Goal: Information Seeking & Learning: Learn about a topic

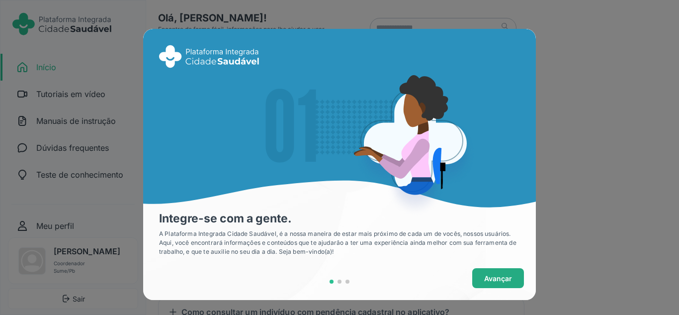
click at [502, 277] on span "Avançar" at bounding box center [498, 278] width 28 height 10
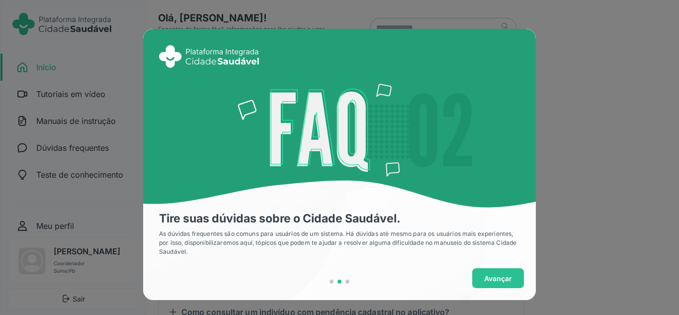
click at [502, 277] on span "Avançar" at bounding box center [498, 278] width 28 height 10
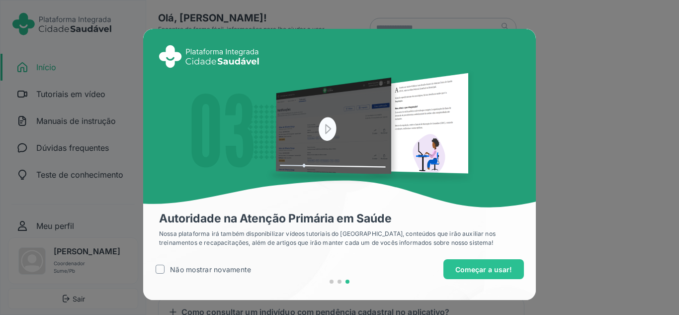
click at [502, 277] on button "Começar a usar!" at bounding box center [483, 269] width 80 height 20
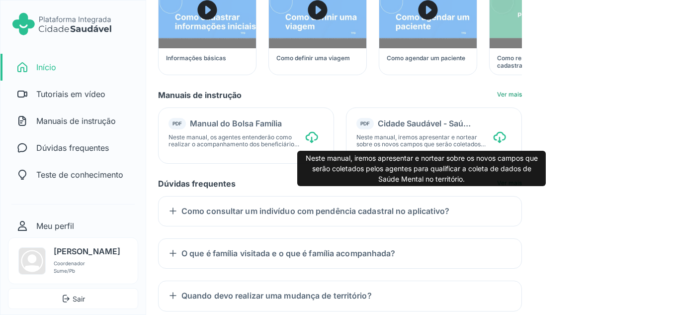
scroll to position [100, 0]
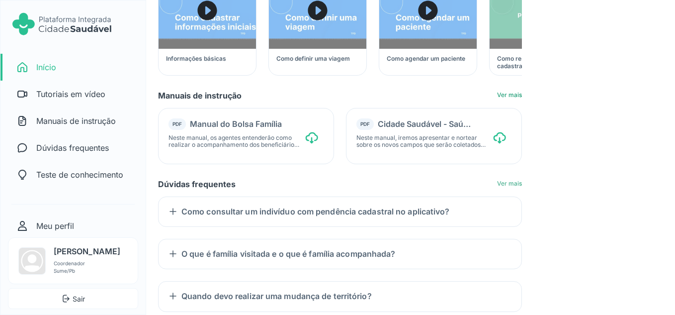
click at [503, 179] on span "Tutoriais em vídeo Ver mais Informações básicas Como definir uma viagem Como ag…" at bounding box center [340, 175] width 364 height 441
click at [503, 188] on link "Ver mais" at bounding box center [509, 184] width 25 height 8
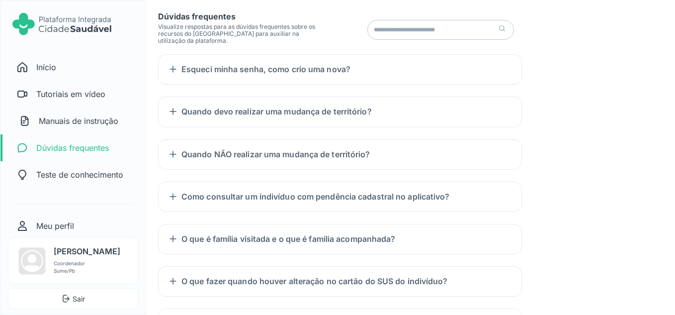
click at [71, 127] on link "document-text-outline icon Manuais de instrução" at bounding box center [74, 120] width 143 height 27
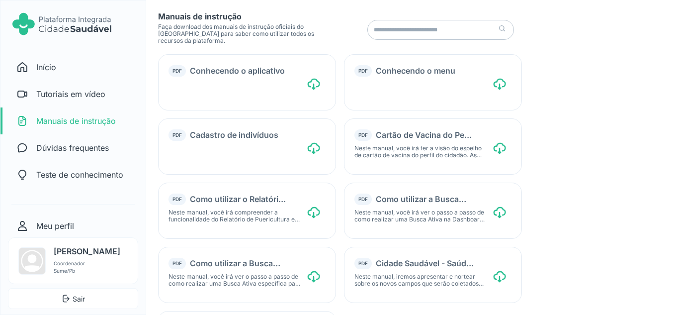
click at [322, 88] on div "PDF Conhecendo o aplicativo download-cloud-outline icon" at bounding box center [247, 82] width 178 height 56
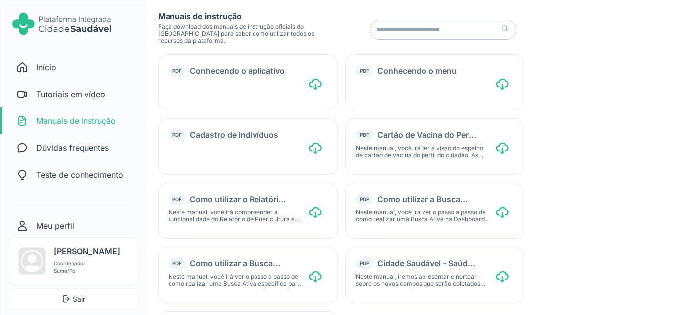
click at [316, 87] on icon "download-cloud-outline icon" at bounding box center [315, 84] width 15 height 15
click at [320, 150] on icon at bounding box center [315, 149] width 12 height 9
click at [34, 178] on link "lamp-outline icon Teste de conhecimento" at bounding box center [74, 174] width 143 height 27
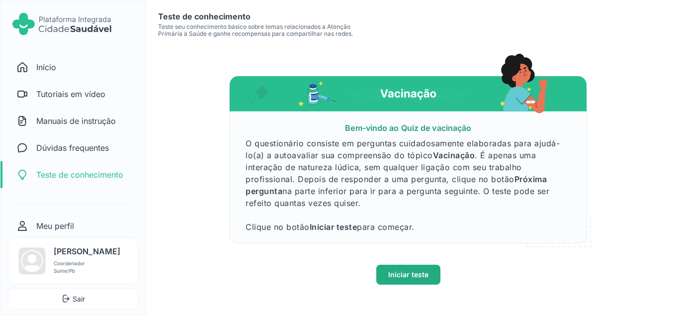
click at [406, 279] on span "Iniciar teste" at bounding box center [408, 274] width 40 height 10
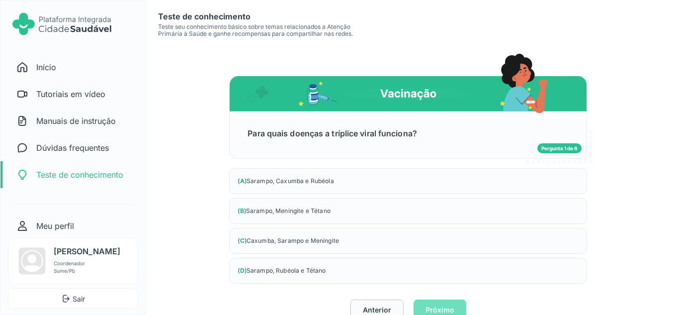
drag, startPoint x: 431, startPoint y: 136, endPoint x: 223, endPoint y: 131, distance: 208.7
click at [222, 131] on div "Teste de conhecimento Teste seu conhecimento básico sobre temas relacionados a …" at bounding box center [339, 165] width 679 height 331
copy div "Para quais doenças a tríplice viral funciona?"
click at [330, 179] on div "(A) Sarampo, [GEOGRAPHIC_DATA] e [GEOGRAPHIC_DATA]" at bounding box center [408, 181] width 358 height 26
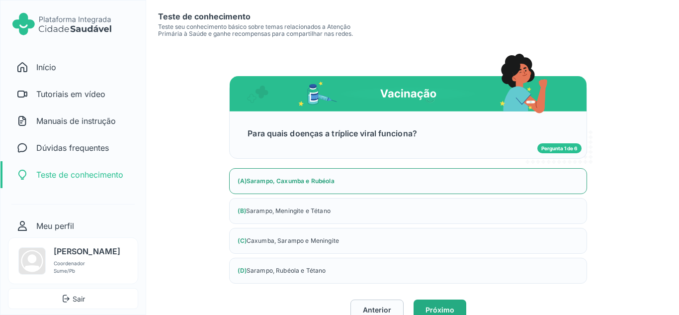
click at [447, 306] on span "Próximo" at bounding box center [439, 309] width 29 height 10
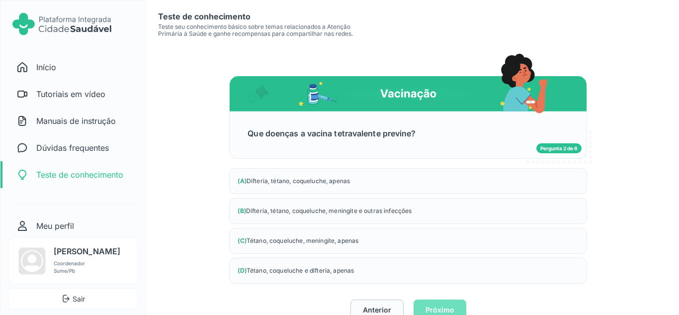
drag, startPoint x: 440, startPoint y: 129, endPoint x: 212, endPoint y: 129, distance: 227.6
click at [212, 129] on div "Teste de conhecimento Teste seu conhecimento básico sobre temas relacionados a …" at bounding box center [339, 165] width 679 height 331
copy div "Que doenças a vacina tetravalente previne?"
click at [337, 209] on div "(B) Difteria, tétano, coqueluche, meningite e outras infecções" at bounding box center [408, 211] width 358 height 26
